Goal: Task Accomplishment & Management: Use online tool/utility

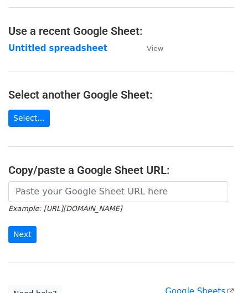
scroll to position [55, 0]
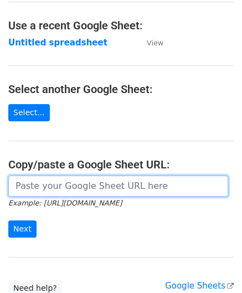
click at [54, 189] on input "url" at bounding box center [118, 185] width 220 height 21
paste input "[URL][DOMAIN_NAME]"
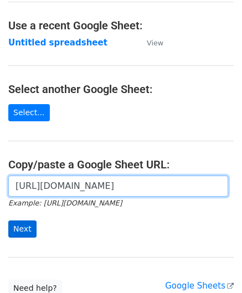
type input "[URL][DOMAIN_NAME]"
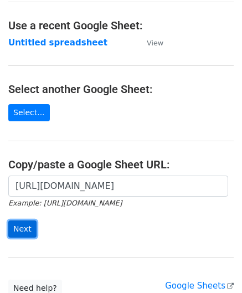
click at [23, 224] on input "Next" at bounding box center [22, 228] width 28 height 17
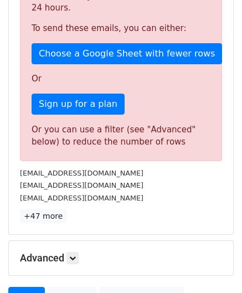
scroll to position [373, 0]
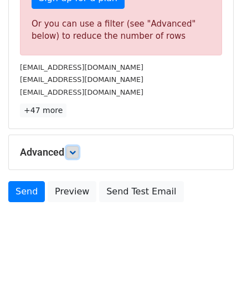
click at [75, 149] on icon at bounding box center [72, 152] width 7 height 7
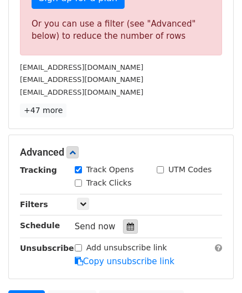
click at [127, 222] on icon at bounding box center [130, 226] width 7 height 8
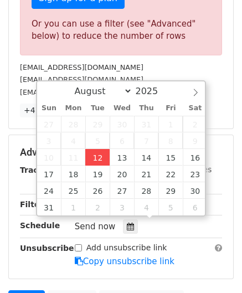
type input "[DATE] 12:00"
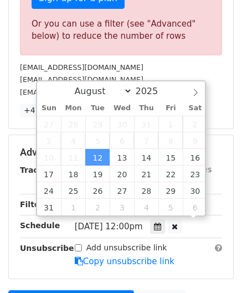
scroll to position [0, 0]
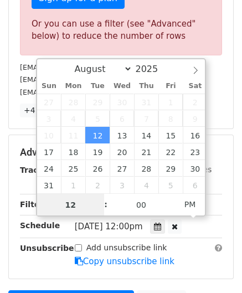
paste input "4"
type input "4"
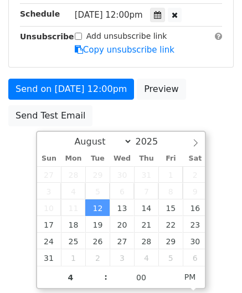
type input "[DATE] 16:00"
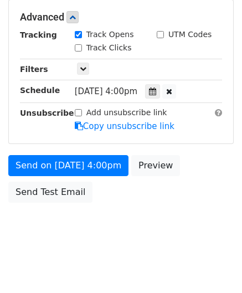
scroll to position [507, 0]
